Goal: Information Seeking & Learning: Learn about a topic

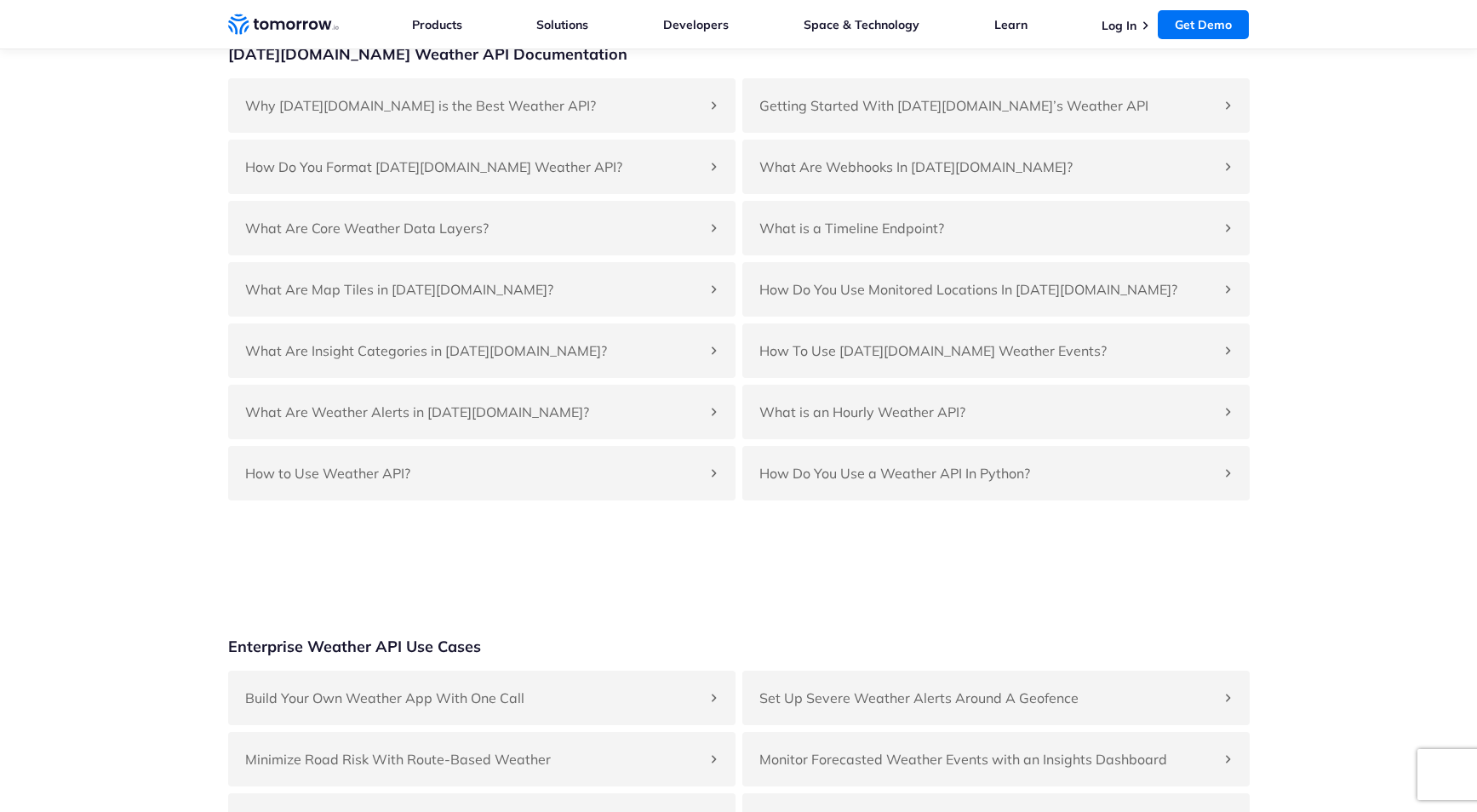
scroll to position [3813, 0]
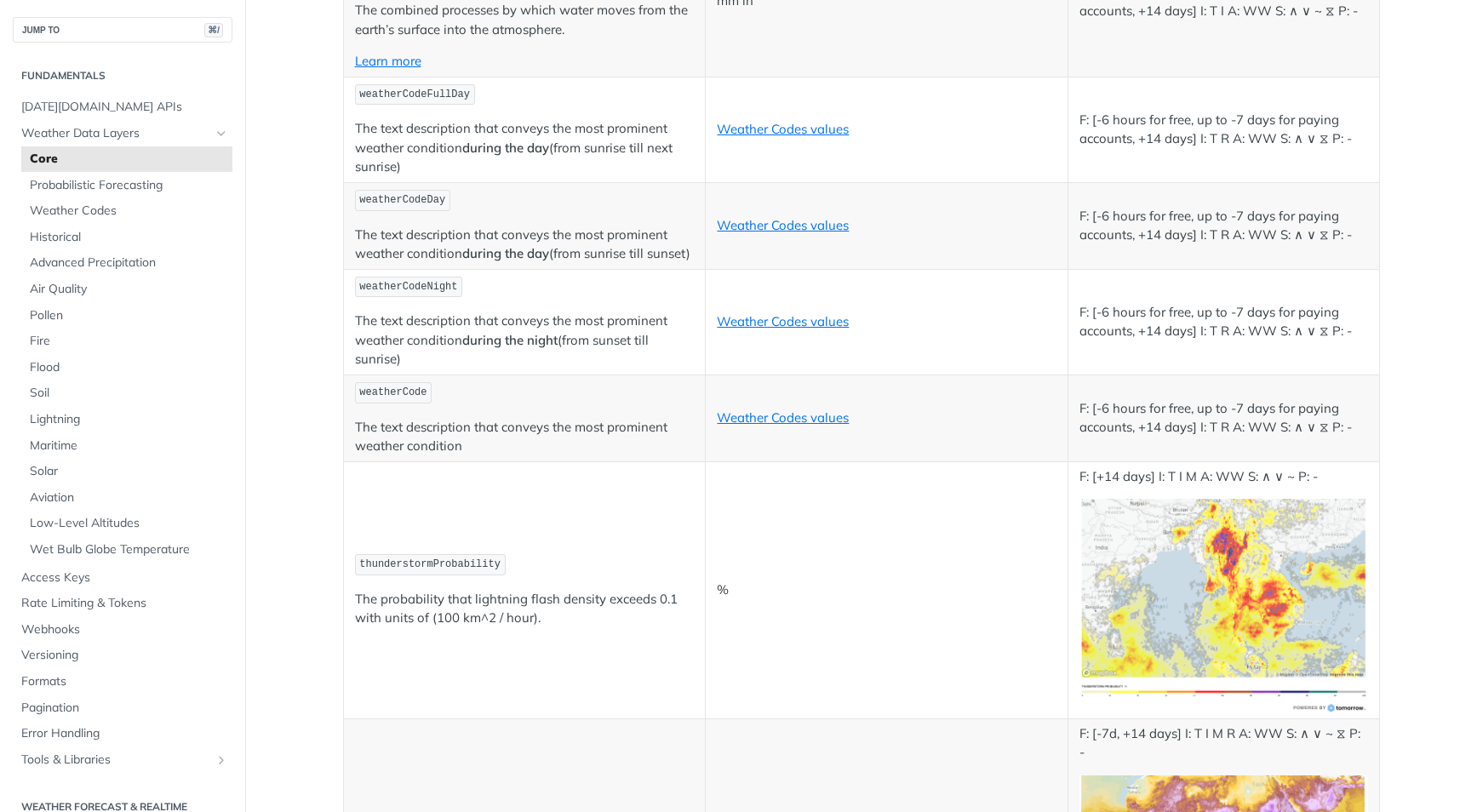
scroll to position [8752, 0]
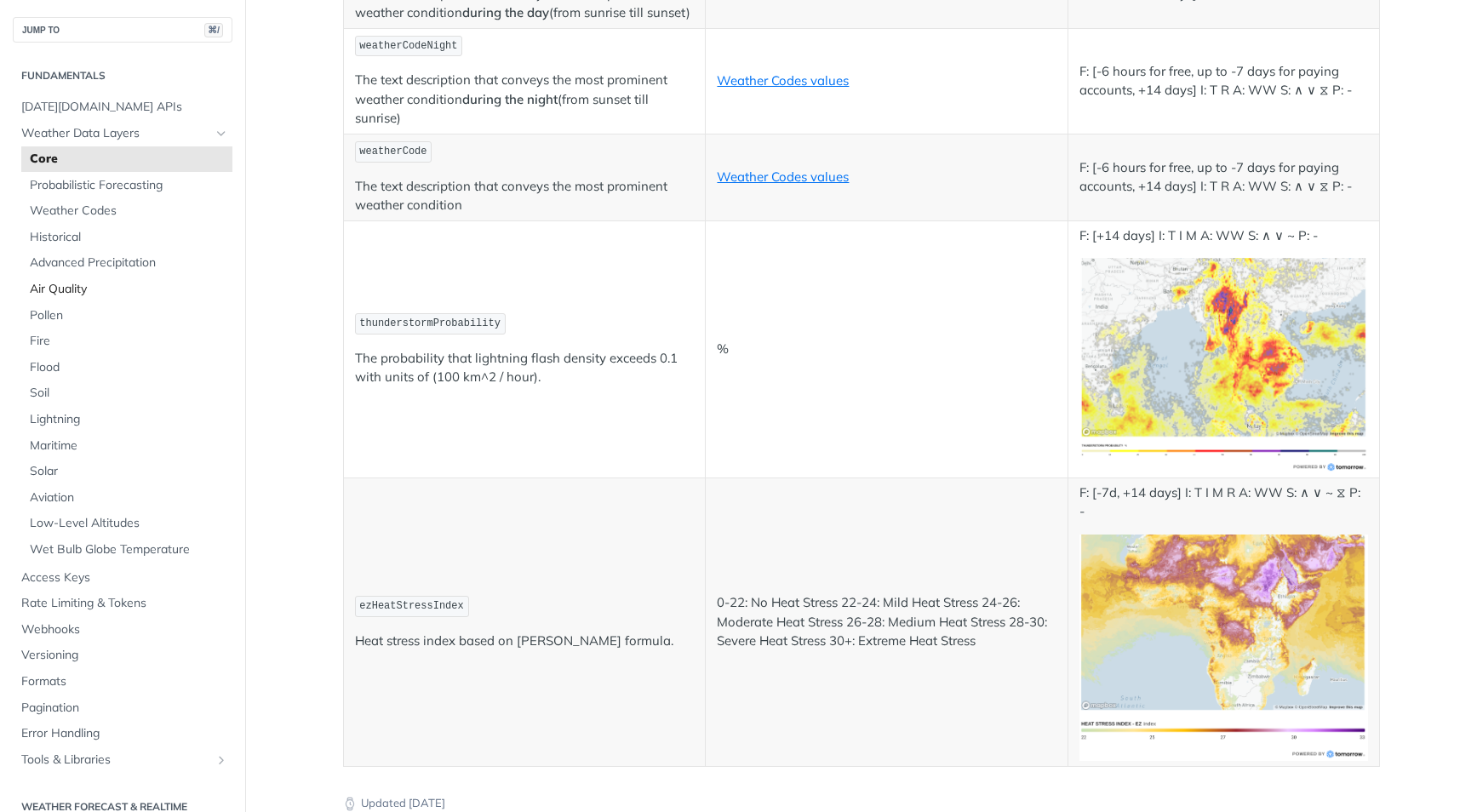
click at [61, 289] on span "Air Quality" at bounding box center [128, 289] width 198 height 17
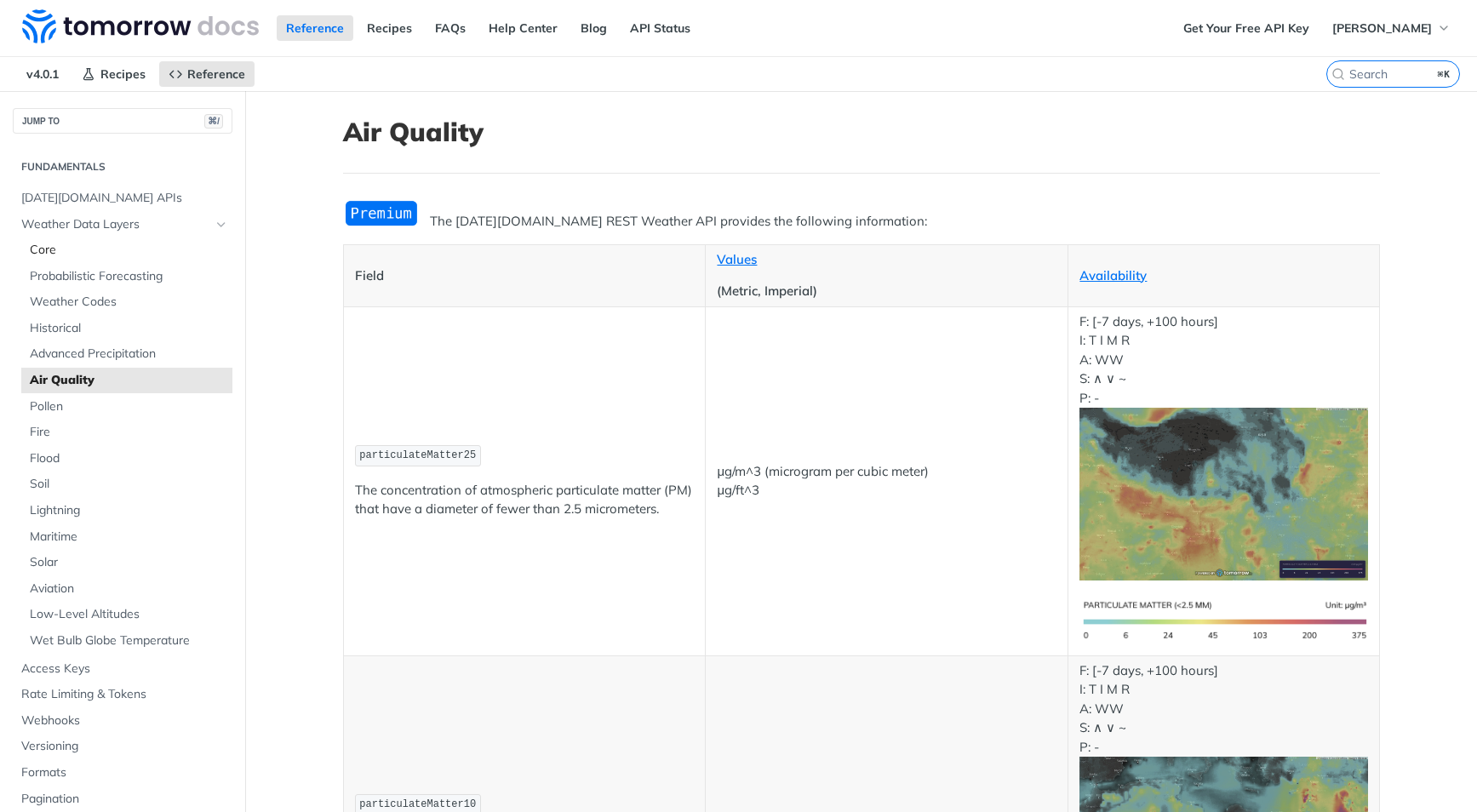
drag, startPoint x: 58, startPoint y: 245, endPoint x: 163, endPoint y: 252, distance: 105.2
click at [58, 245] on span "Core" at bounding box center [128, 250] width 198 height 17
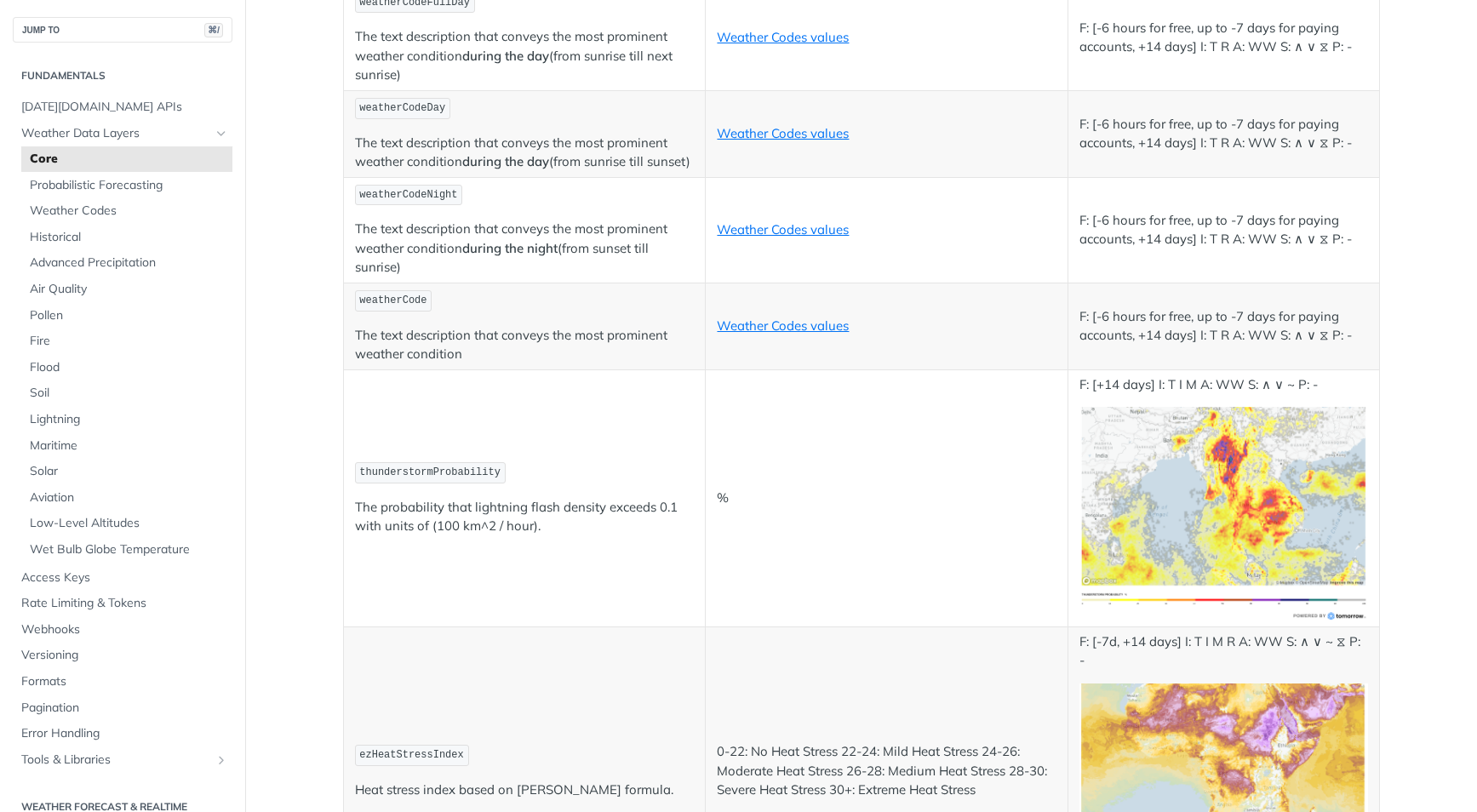
scroll to position [8577, 0]
